Goal: Information Seeking & Learning: Learn about a topic

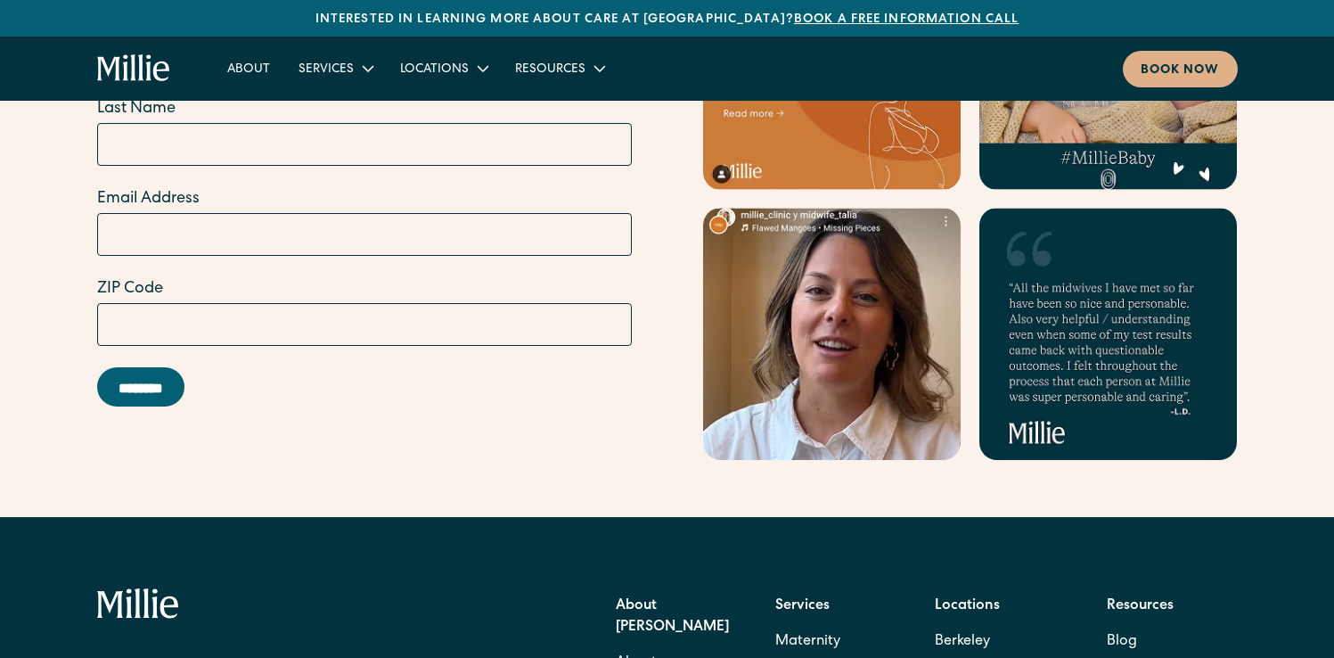
scroll to position [7350, 0]
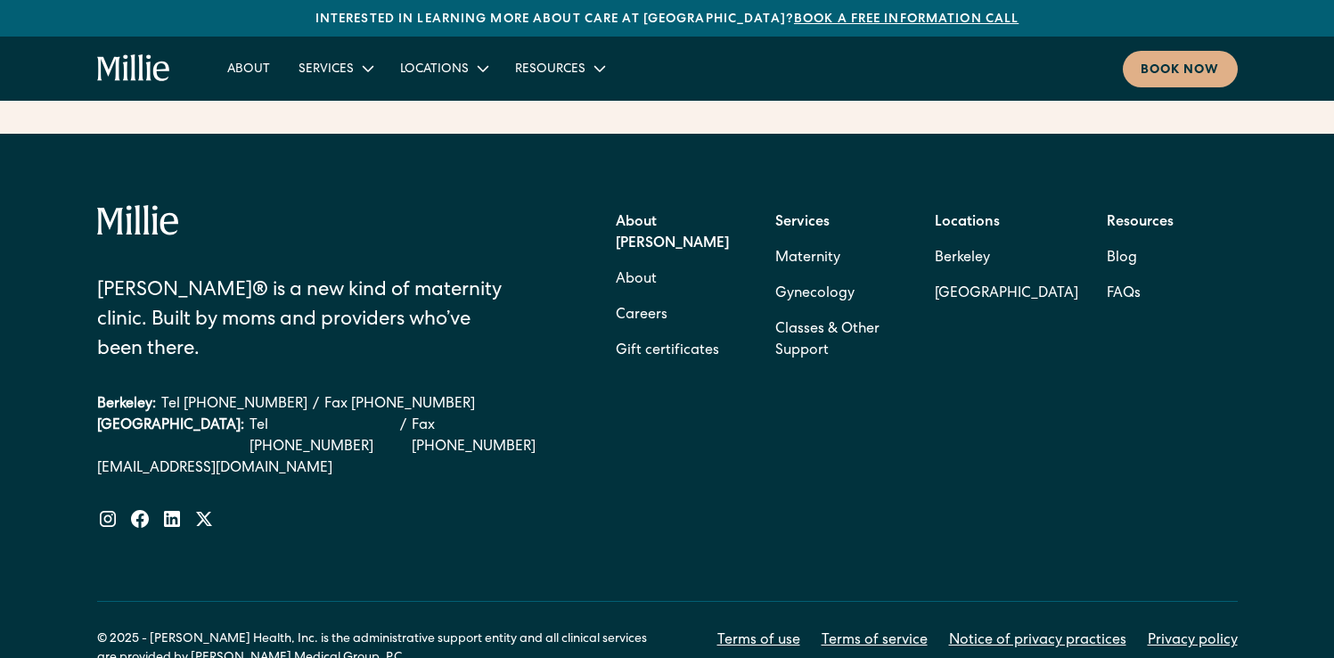
click at [668, 217] on div "About Millie About Careers Gift certificates" at bounding box center [681, 287] width 131 height 164
click at [663, 298] on link "Careers" at bounding box center [642, 316] width 52 height 36
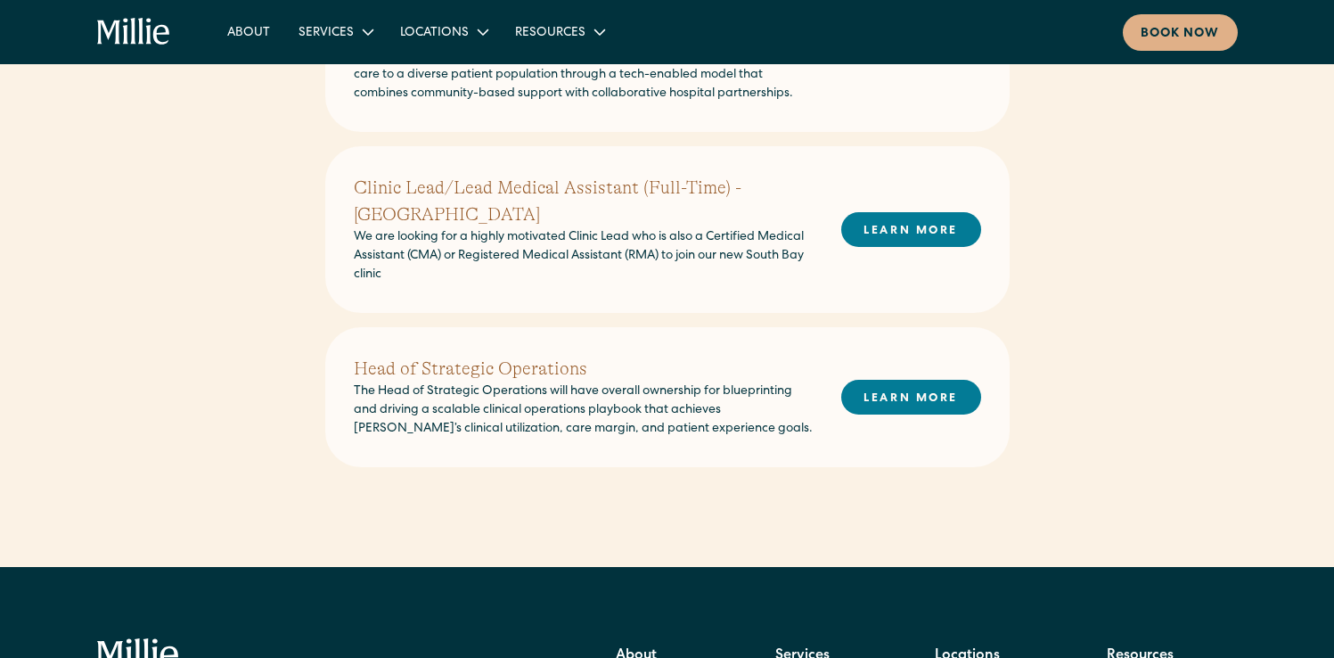
scroll to position [795, 0]
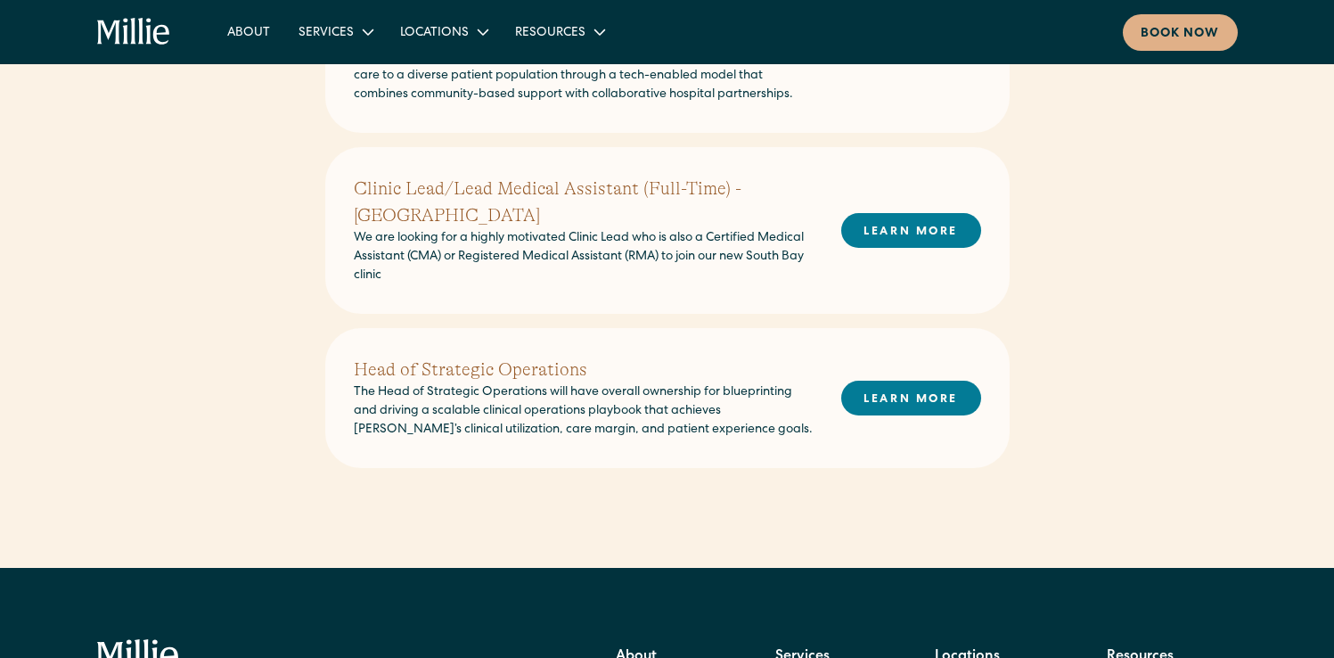
click at [631, 397] on p "The Head of Strategic Operations will have overall ownership for blueprinting a…" at bounding box center [583, 411] width 459 height 56
click at [630, 398] on p "The Head of Strategic Operations will have overall ownership for blueprinting a…" at bounding box center [583, 411] width 459 height 56
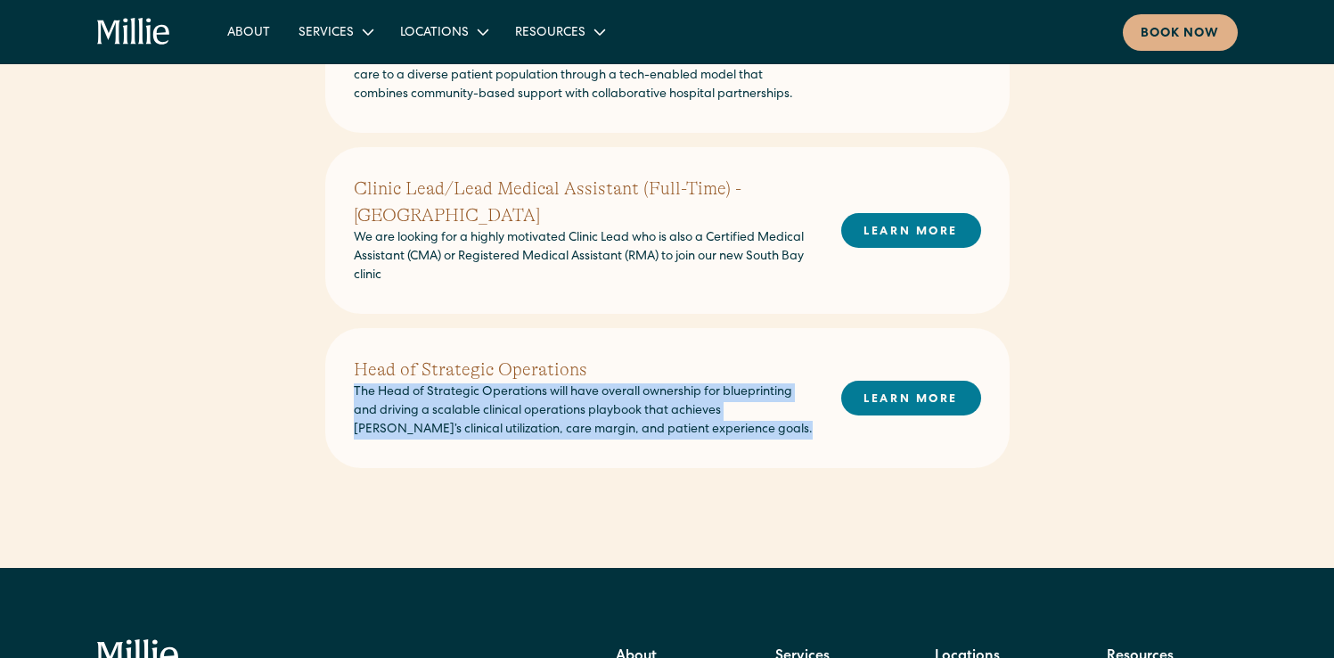
click at [630, 398] on p "The Head of Strategic Operations will have overall ownership for blueprinting a…" at bounding box center [583, 411] width 459 height 56
click at [639, 411] on p "The Head of Strategic Operations will have overall ownership for blueprinting a…" at bounding box center [583, 411] width 459 height 56
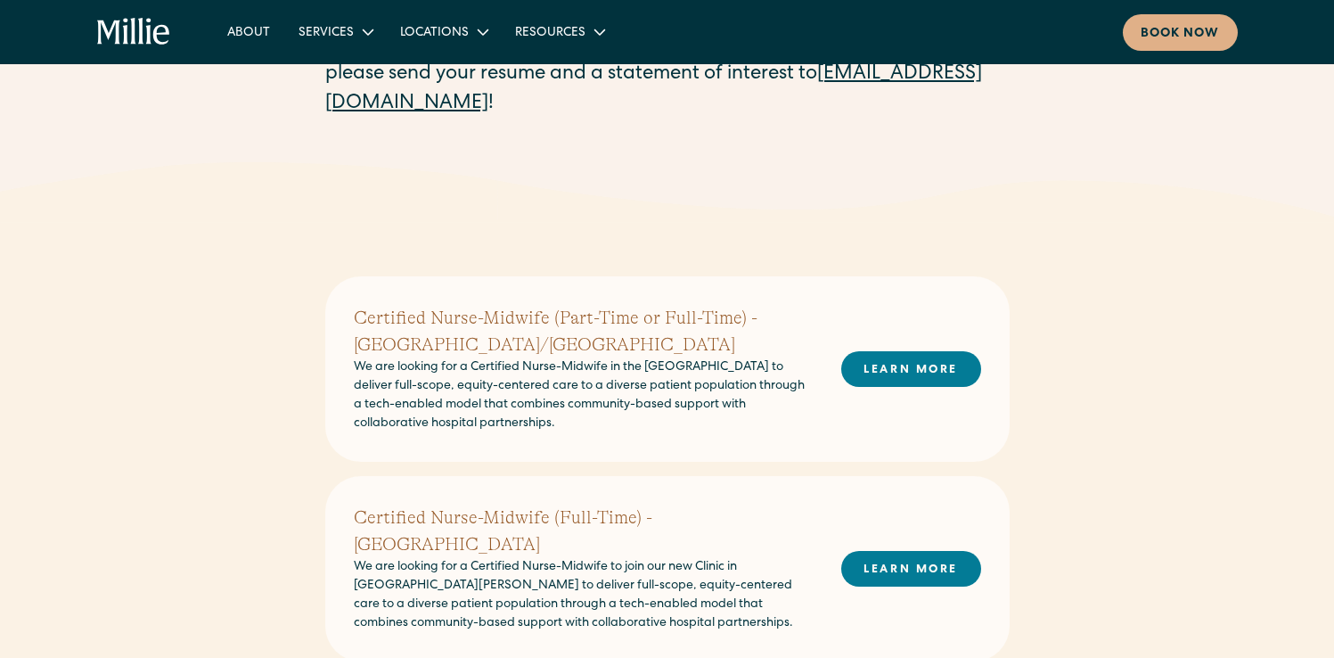
scroll to position [0, 0]
